Goal: Task Accomplishment & Management: Use online tool/utility

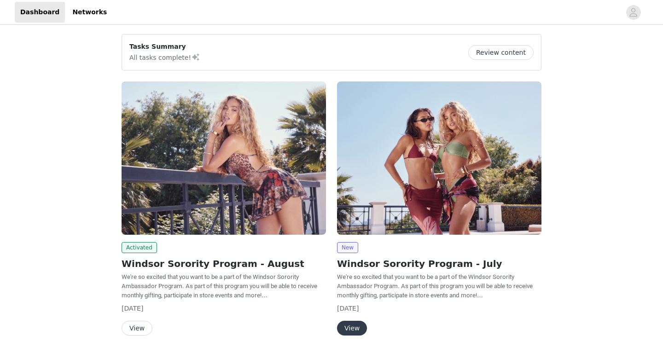
scroll to position [67, 0]
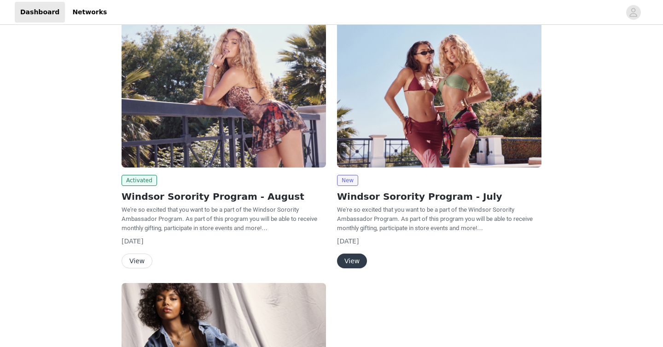
click at [140, 260] on button "View" at bounding box center [137, 261] width 31 height 15
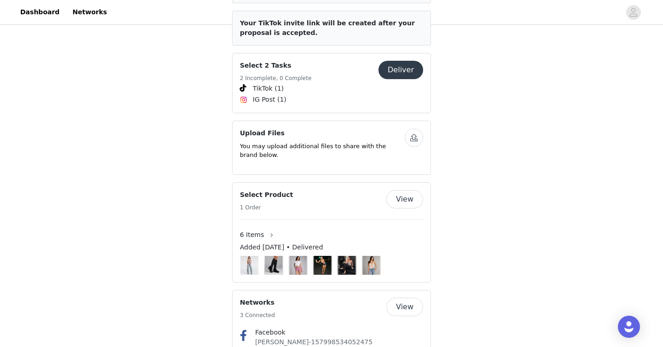
scroll to position [430, 0]
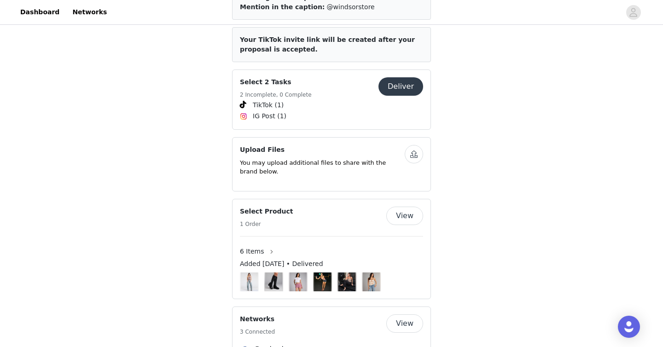
click at [417, 77] on button "Deliver" at bounding box center [400, 86] width 45 height 18
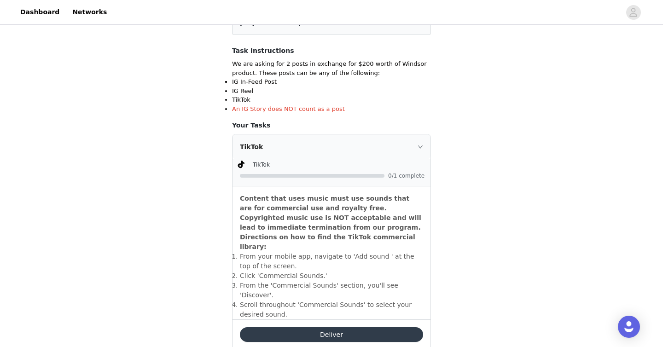
scroll to position [264, 0]
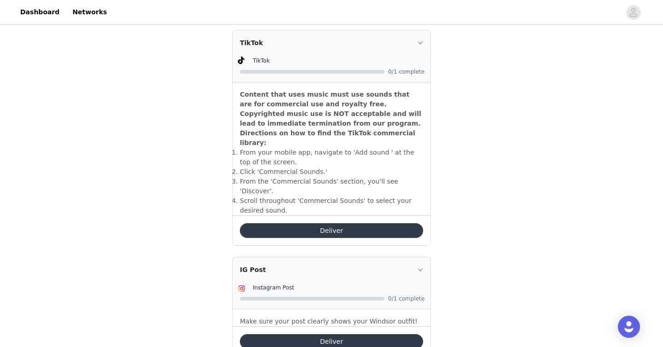
click at [308, 223] on button "Deliver" at bounding box center [331, 230] width 183 height 15
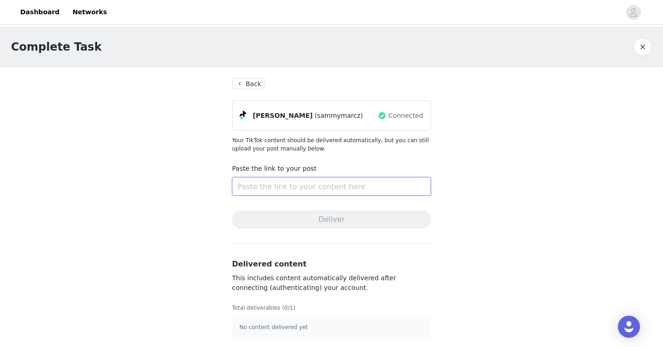
click at [290, 185] on input "text" at bounding box center [331, 186] width 199 height 18
paste input "[URL][DOMAIN_NAME]"
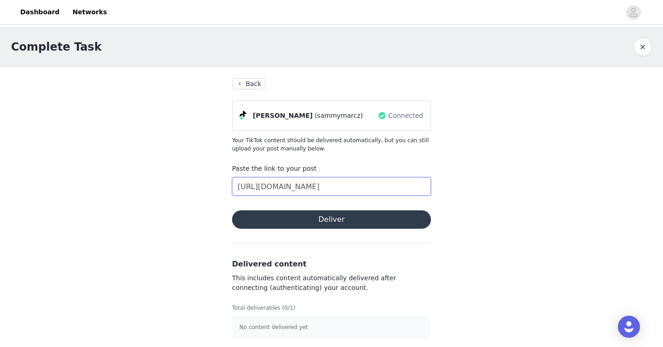
scroll to position [0, 49]
type input "[URL][DOMAIN_NAME]"
click at [320, 217] on button "Deliver" at bounding box center [331, 219] width 199 height 18
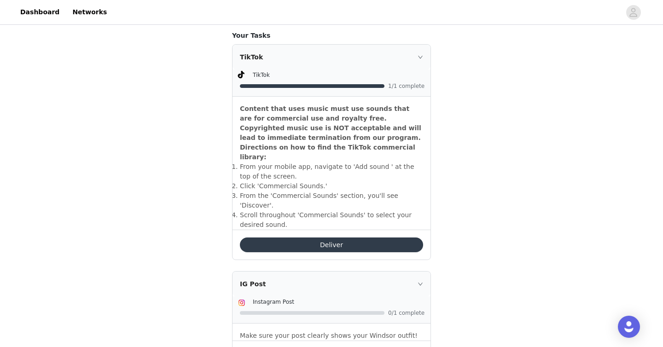
scroll to position [249, 0]
click at [276, 230] on div "Deliver" at bounding box center [331, 245] width 198 height 30
click at [278, 238] on button "Deliver" at bounding box center [331, 245] width 183 height 15
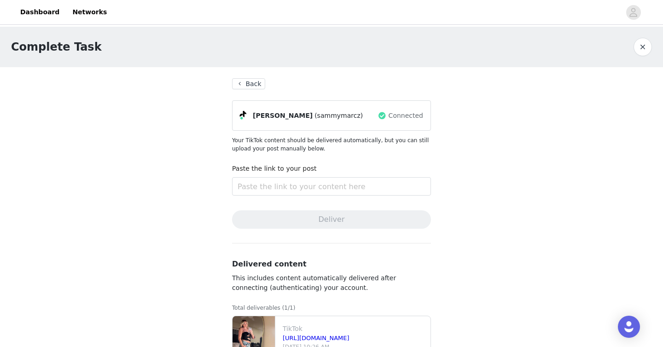
scroll to position [31, 0]
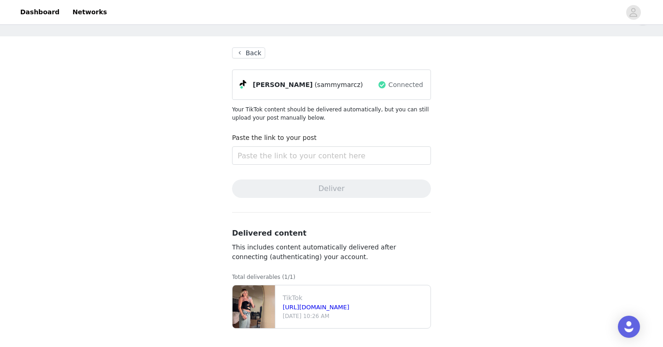
click at [238, 52] on button "Back" at bounding box center [248, 52] width 33 height 11
